Goal: Obtain resource: Obtain resource

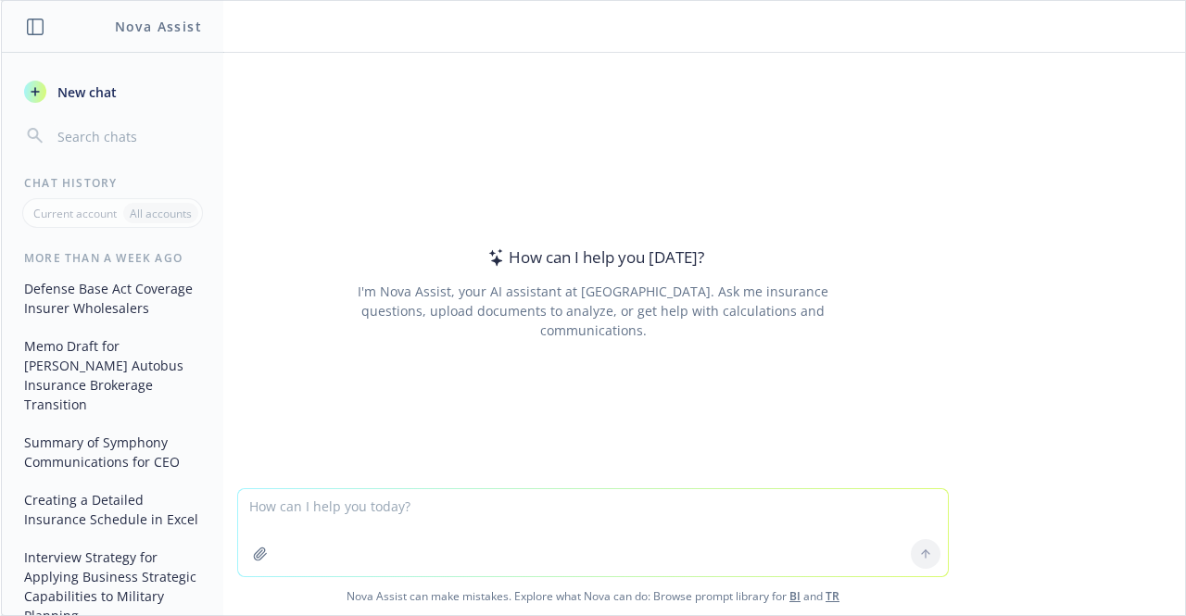
paste textarea "INSURER POLICY NUMBER Hartford Fire Ins. Co. ([GEOGRAPHIC_DATA]) 10UUNDI9319 Ha…"
type textarea "INSURER POLICY NUMBER Hartford Fire Ins. Co. ([GEOGRAPHIC_DATA]) 10UUNDI9319 Ha…"
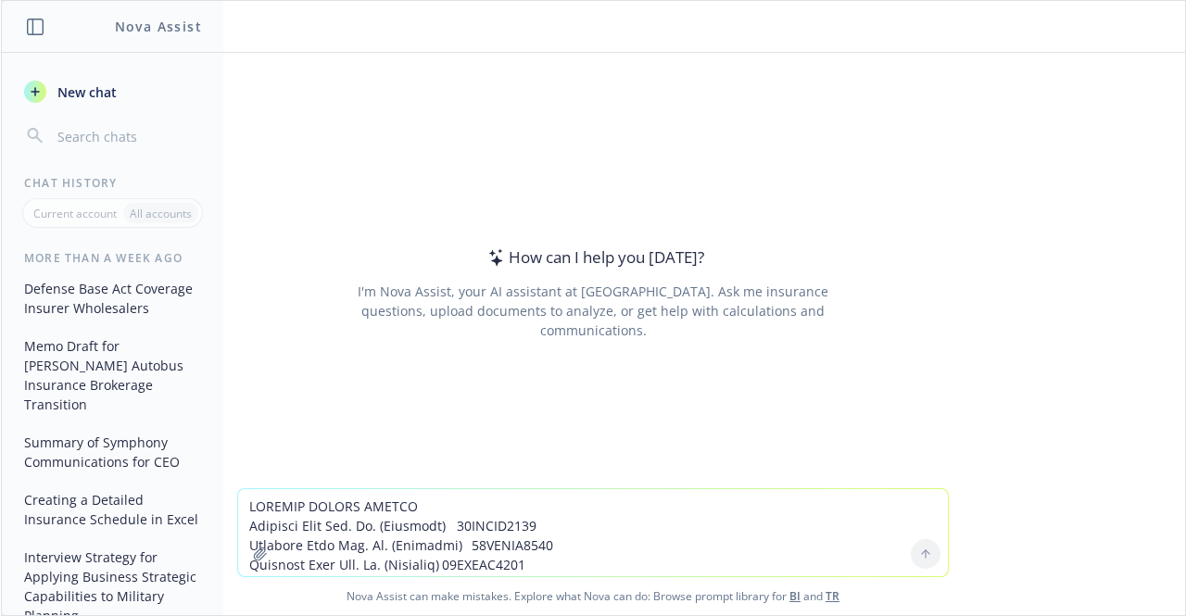
scroll to position [185, 0]
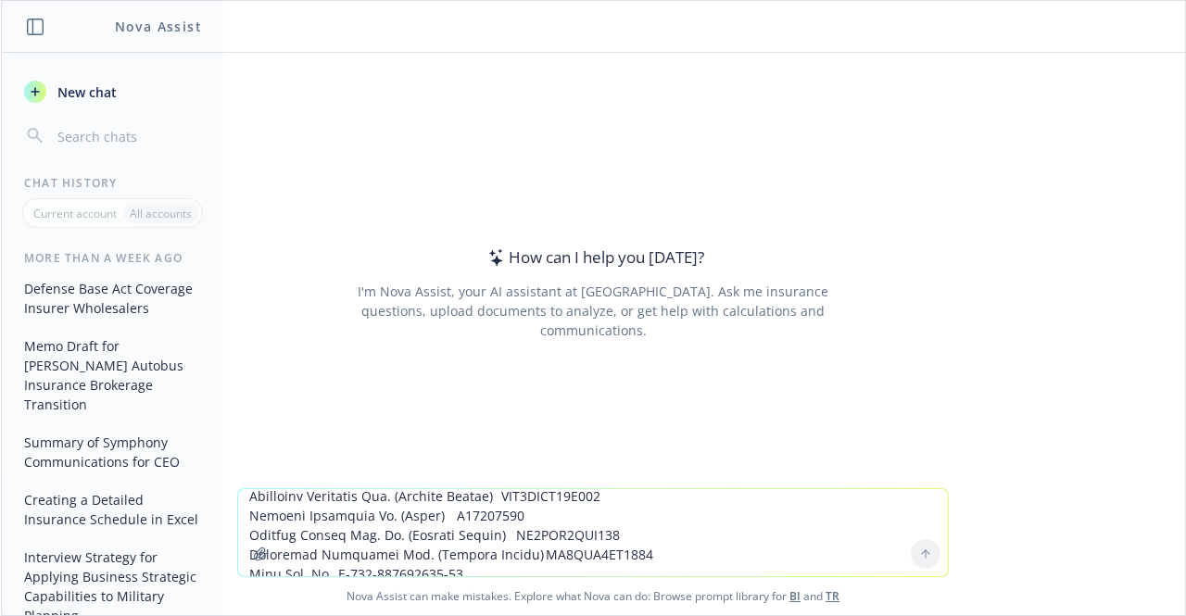
click at [612, 489] on textarea at bounding box center [593, 532] width 710 height 87
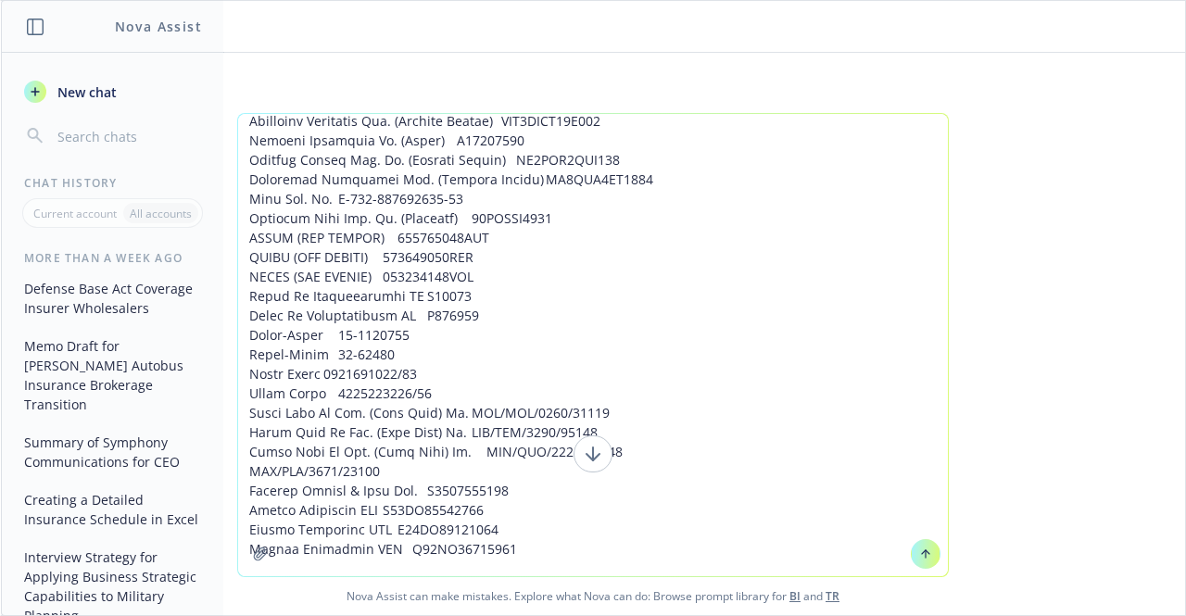
click at [600, 555] on textarea at bounding box center [593, 345] width 710 height 462
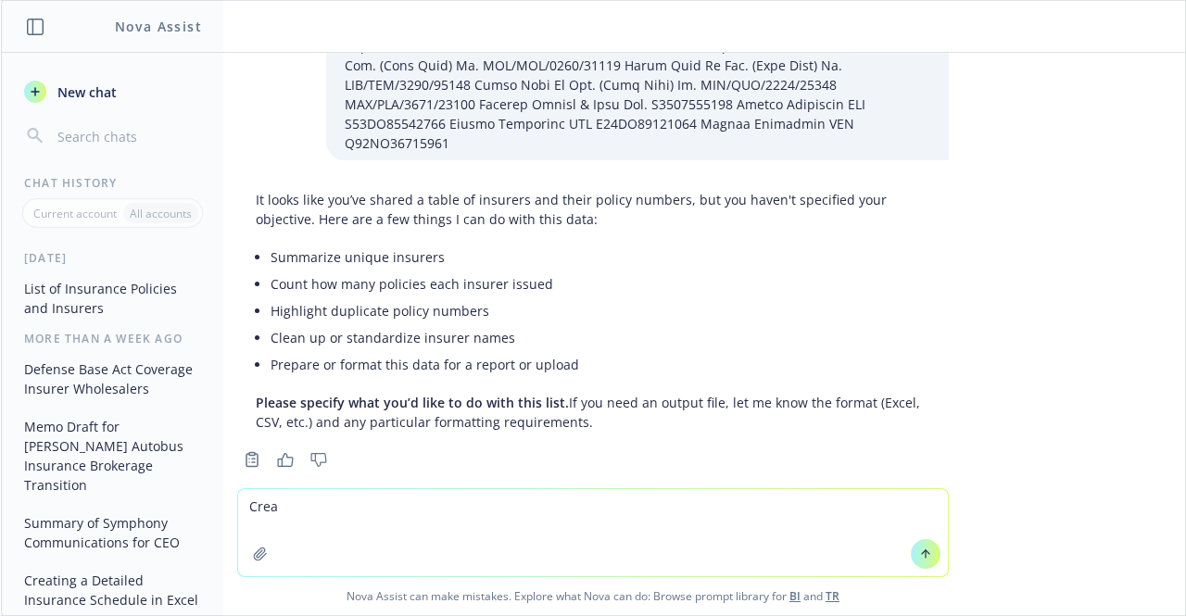
scroll to position [242, 0]
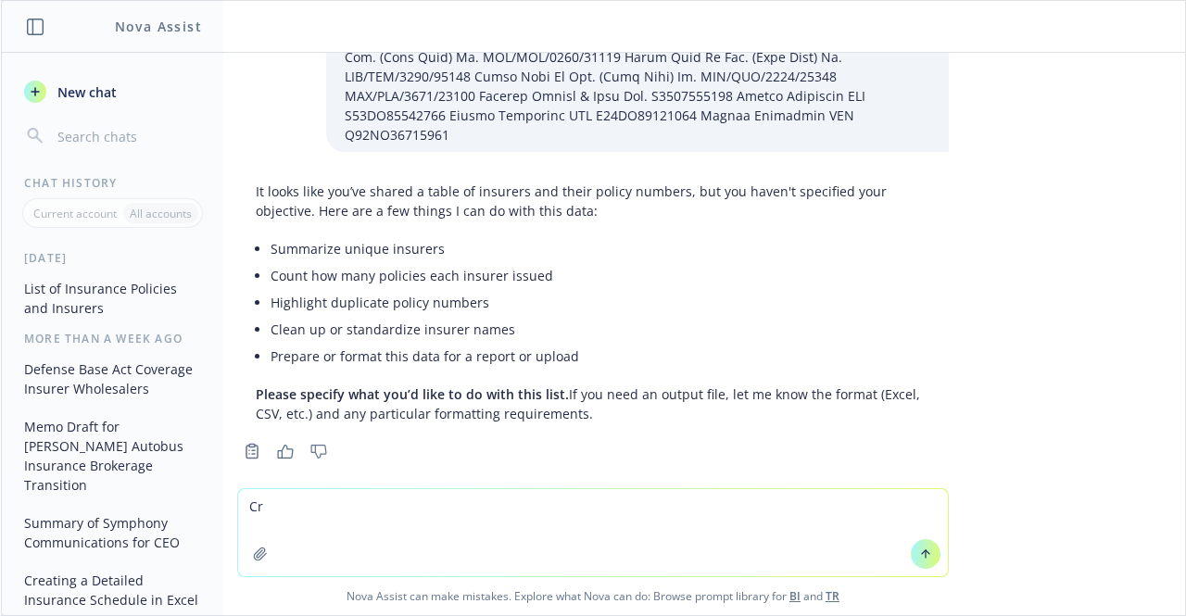
type textarea "C"
type textarea "P"
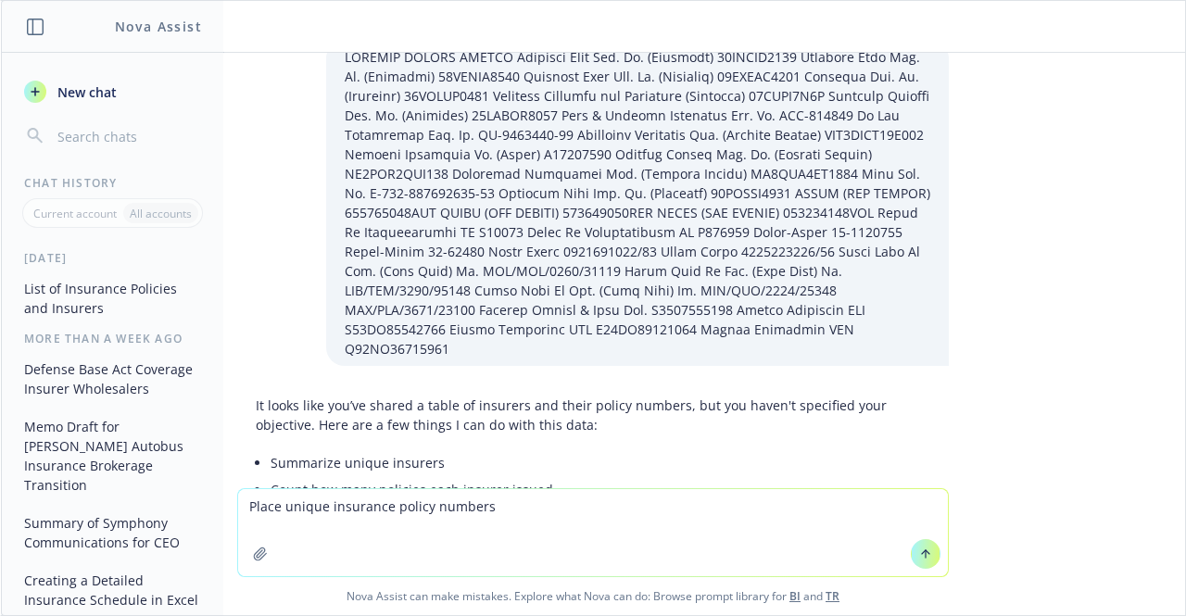
scroll to position [0, 0]
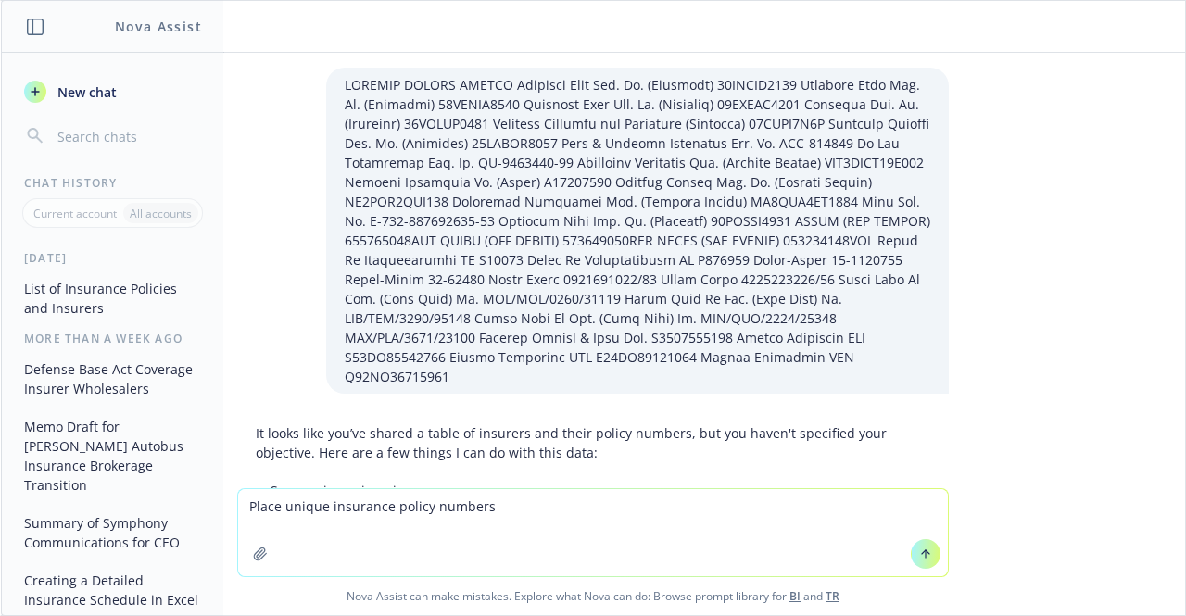
drag, startPoint x: 494, startPoint y: 508, endPoint x: 221, endPoint y: 485, distance: 274.3
click at [221, 485] on div "Nova Assist New chat Chat History Current account All accounts [DATE] List of I…" at bounding box center [593, 308] width 1186 height 616
type textarea "P"
type textarea "U"
click at [587, 505] on textarea "In the attached file, place the policy number in the space titled "Policy Numbe…" at bounding box center [593, 532] width 710 height 87
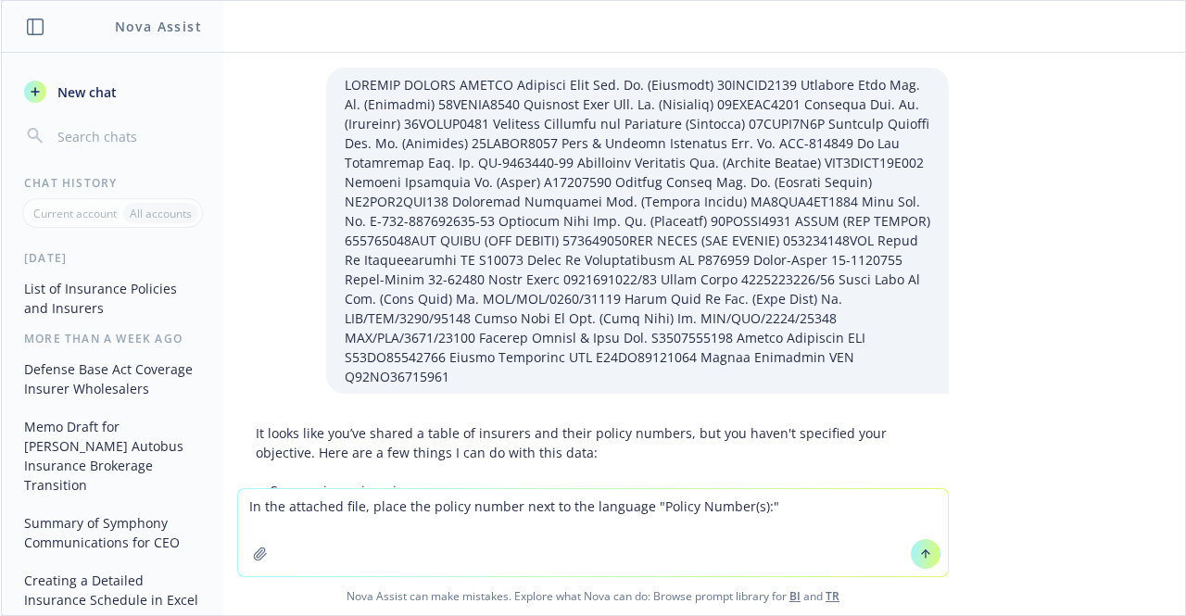
click at [776, 506] on textarea "In the attached file, place the policy number next to the language "Policy Numb…" at bounding box center [593, 532] width 710 height 87
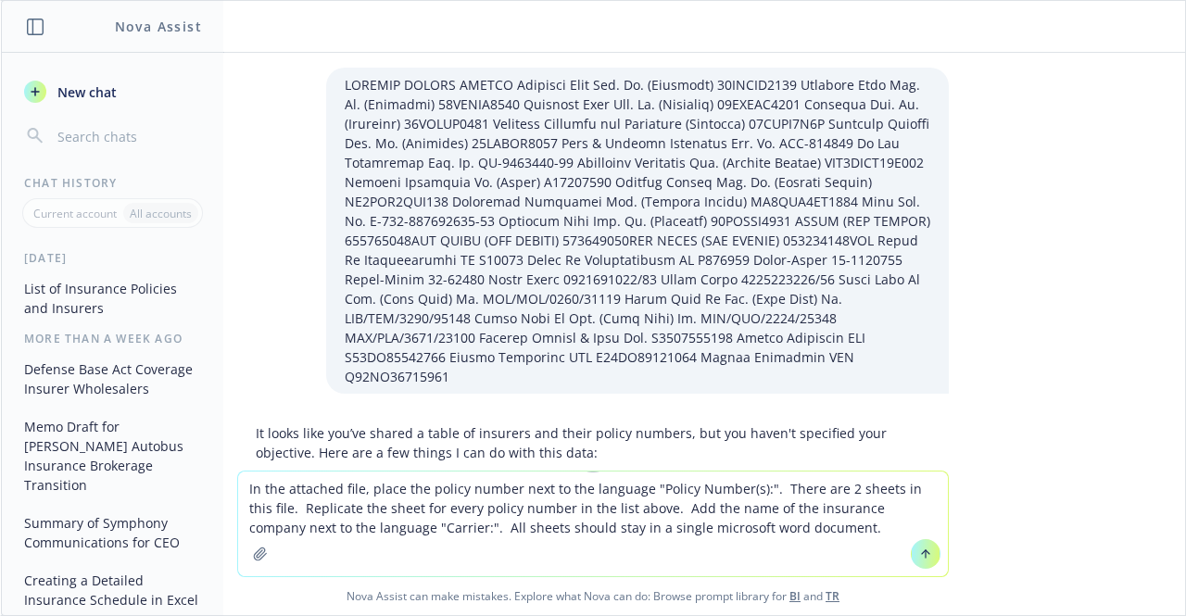
type textarea "In the attached file, place the policy number next to the language "Policy Numb…"
click at [246, 558] on button "button" at bounding box center [261, 554] width 30 height 30
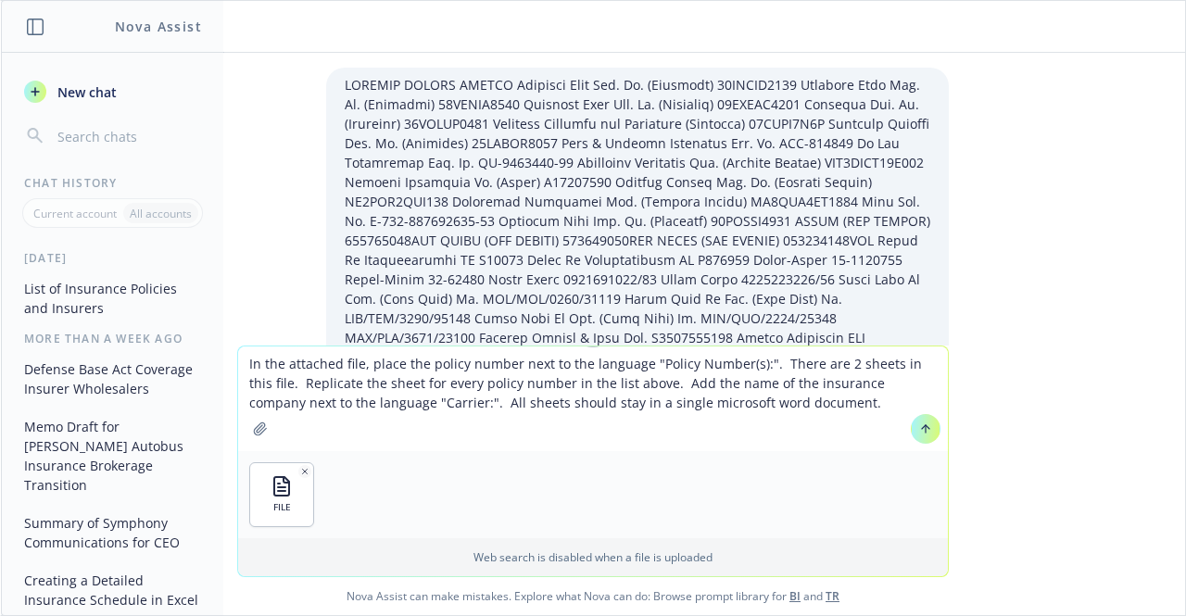
click at [924, 433] on icon at bounding box center [925, 429] width 13 height 13
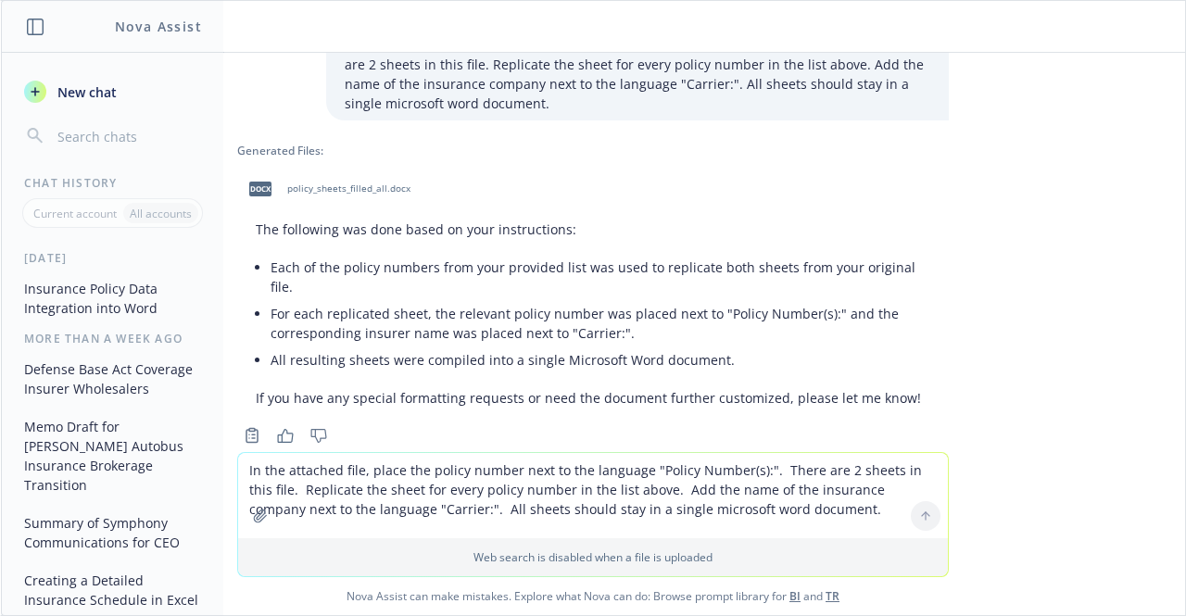
scroll to position [755, 0]
click at [341, 182] on span "policy_sheets_filled_all.docx" at bounding box center [348, 188] width 123 height 12
click at [341, 170] on div "docx policy_sheets_filled_all.docx" at bounding box center [593, 188] width 712 height 46
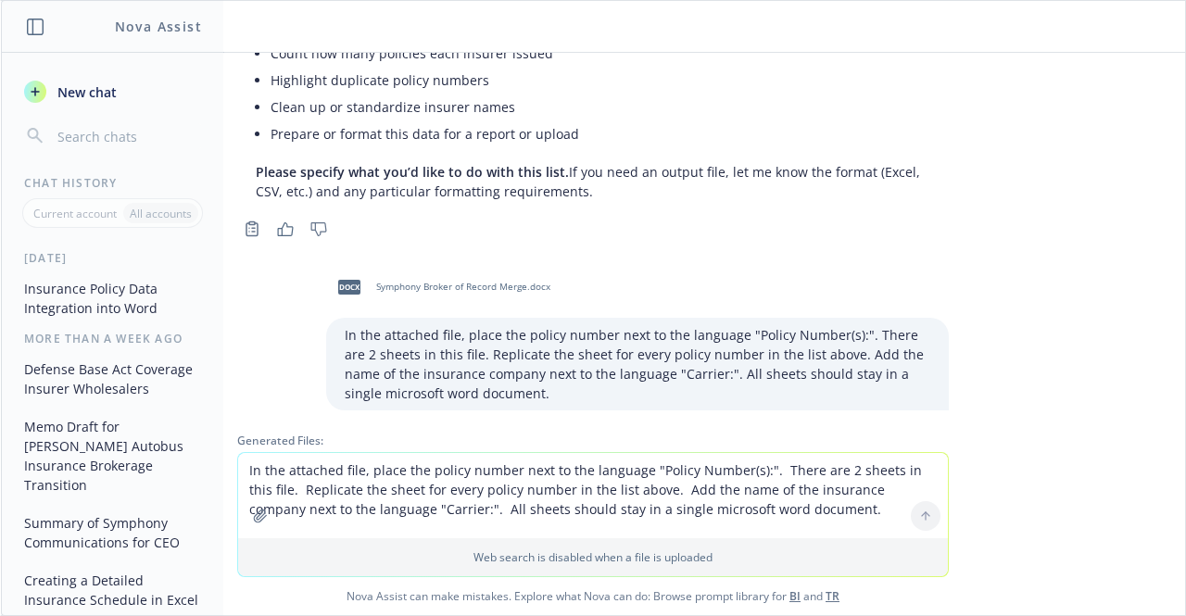
scroll to position [484, 0]
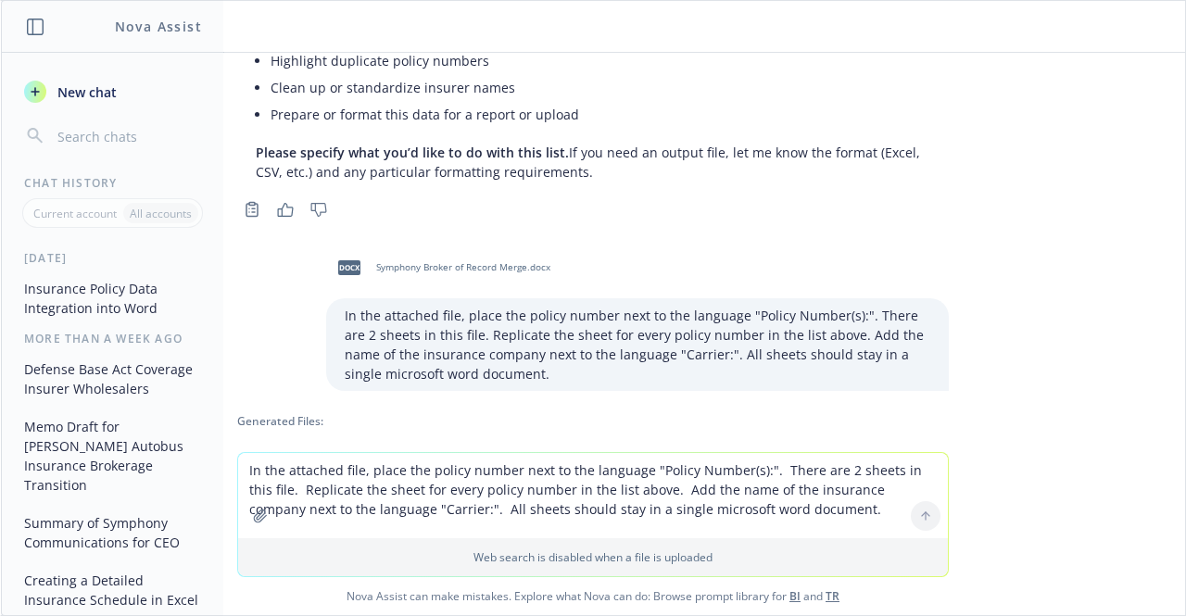
click at [385, 469] on textarea "In the attached file, place the policy number next to the language "Policy Numb…" at bounding box center [593, 495] width 710 height 85
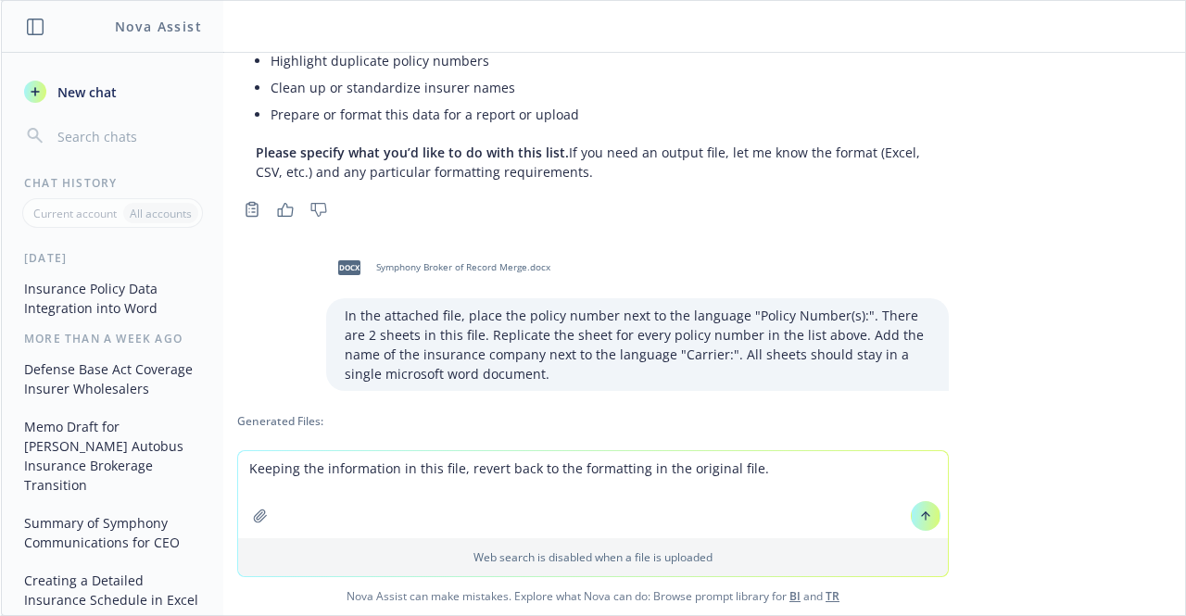
click at [626, 466] on textarea "Keeping the information in this file, revert back to the formatting in the orig…" at bounding box center [593, 494] width 710 height 87
click at [628, 468] on textarea "Keeping the information in this file, revert back to the formatting in the orig…" at bounding box center [593, 494] width 710 height 87
click at [632, 469] on textarea "Keeping the information in this file, revert back to the formatting in the orig…" at bounding box center [593, 494] width 710 height 87
type textarea "Keeping the information in this file, revert back to the formatting and fonts i…"
click at [914, 524] on button at bounding box center [926, 516] width 30 height 30
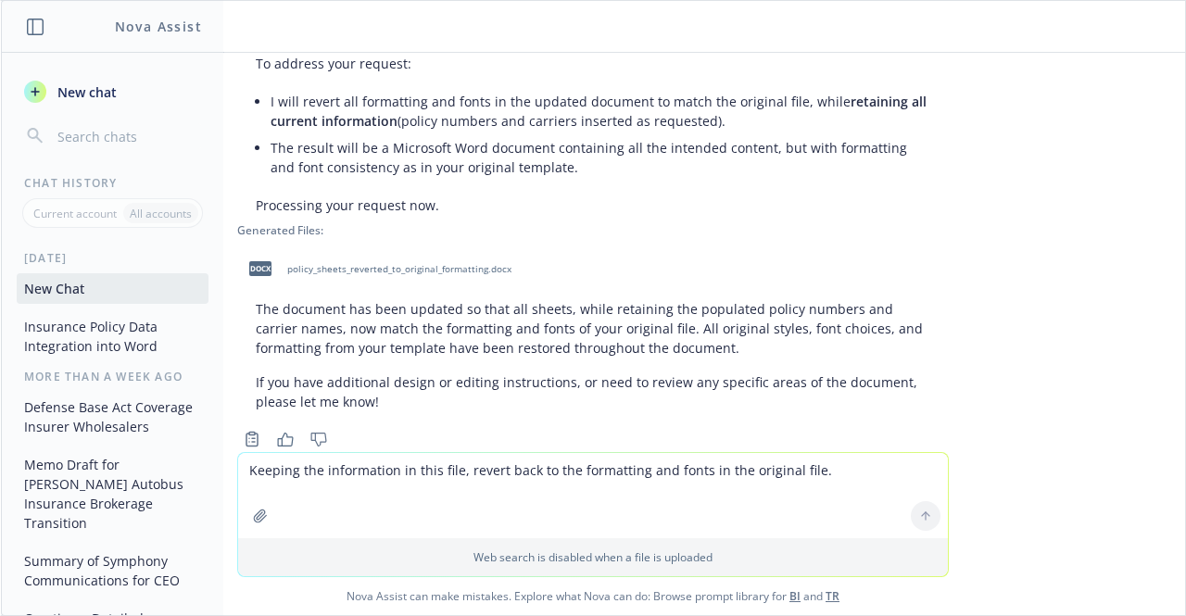
scroll to position [1313, 0]
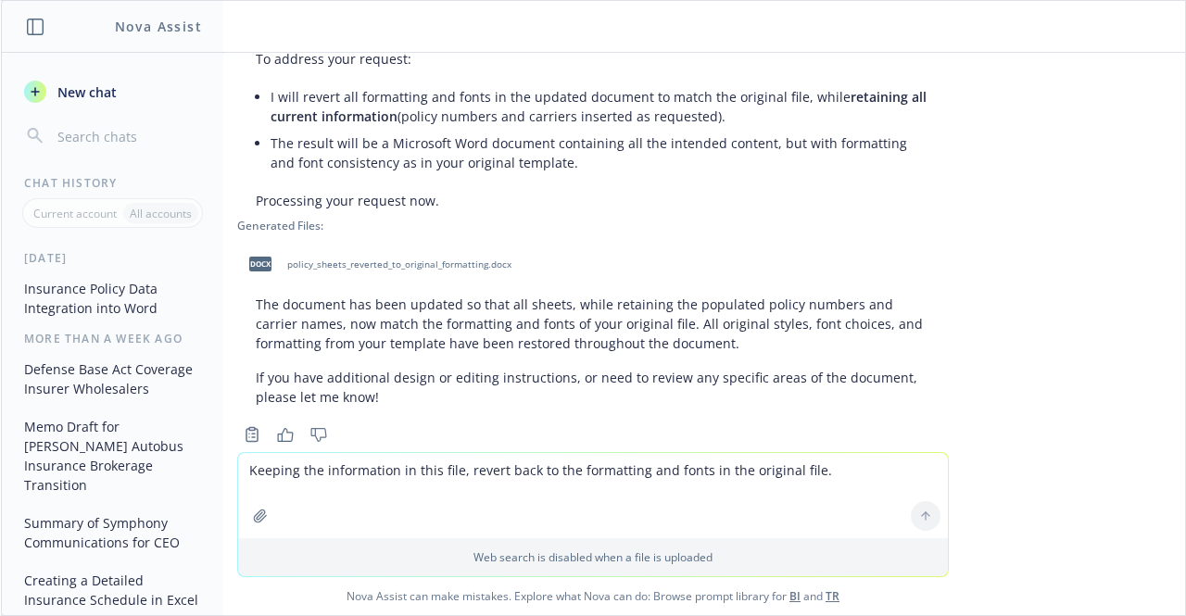
click at [423, 259] on span "policy_sheets_reverted_to_original_formatting.docx" at bounding box center [399, 265] width 224 height 12
